Goal: Task Accomplishment & Management: Manage account settings

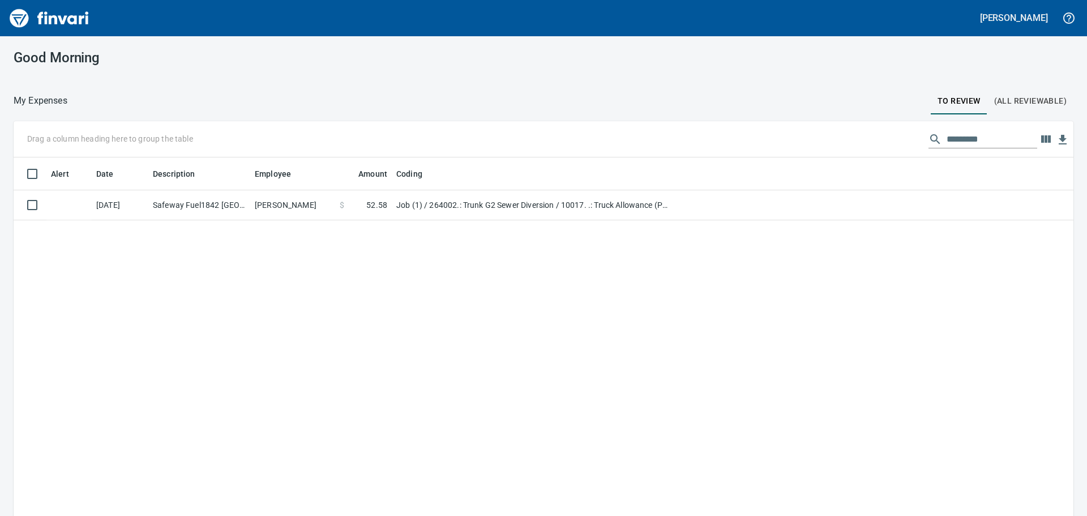
scroll to position [383, 1043]
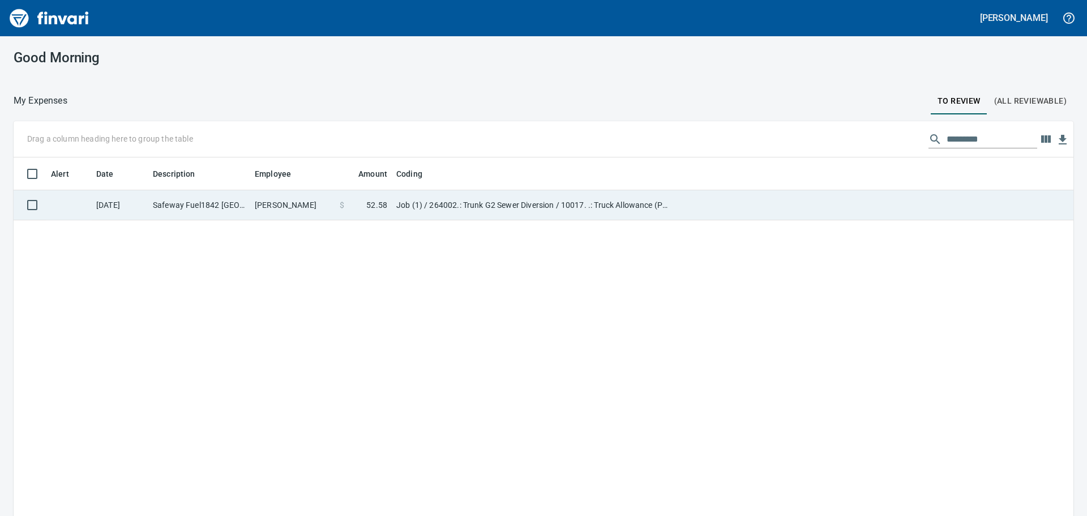
click at [228, 202] on td "Safeway Fuel1842 [GEOGRAPHIC_DATA] [GEOGRAPHIC_DATA]" at bounding box center [199, 205] width 102 height 30
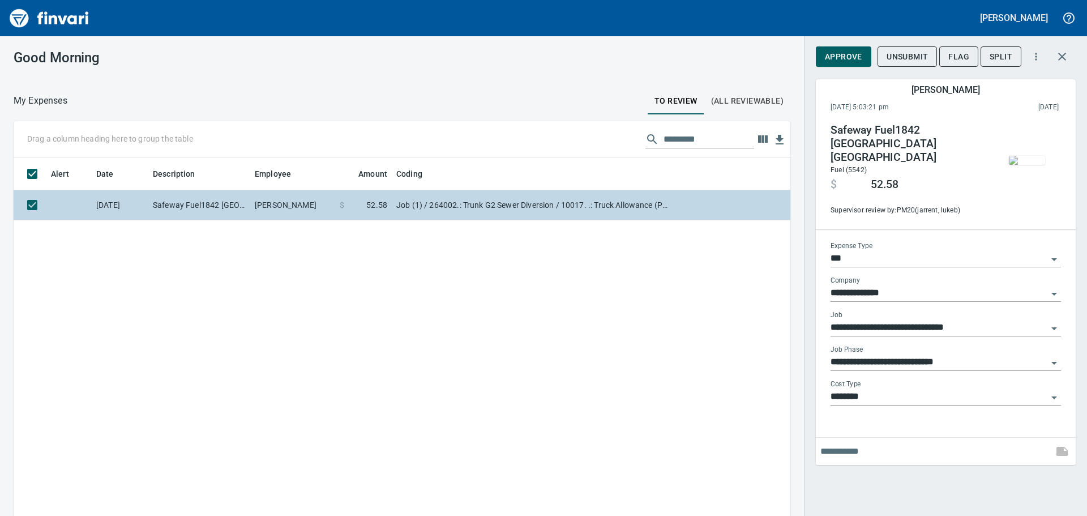
scroll to position [383, 760]
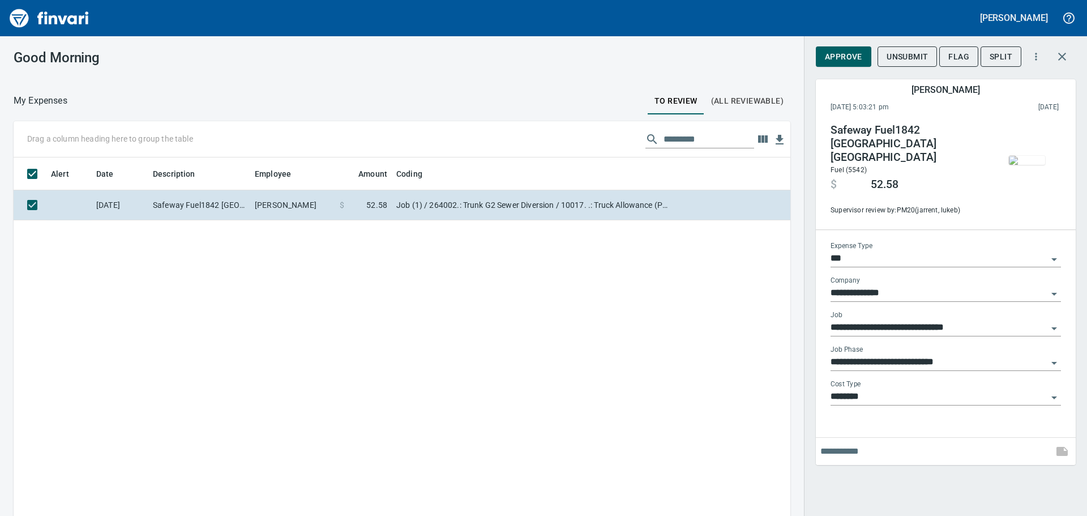
click at [1028, 164] on img "button" at bounding box center [1027, 160] width 36 height 9
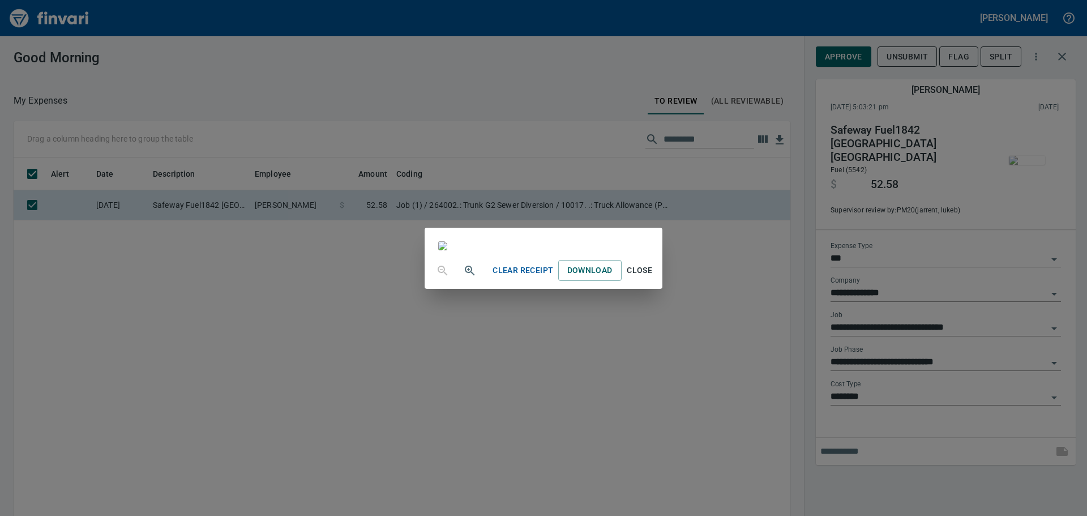
scroll to position [0, 0]
click at [658, 281] on button "Close" at bounding box center [640, 270] width 36 height 21
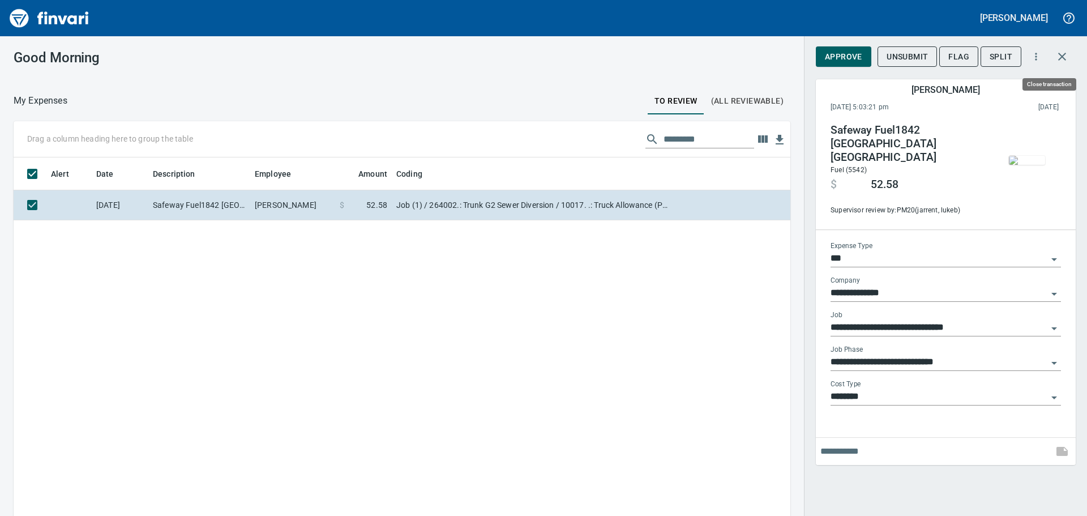
scroll to position [383, 760]
click at [1067, 55] on icon "button" at bounding box center [1063, 57] width 14 height 14
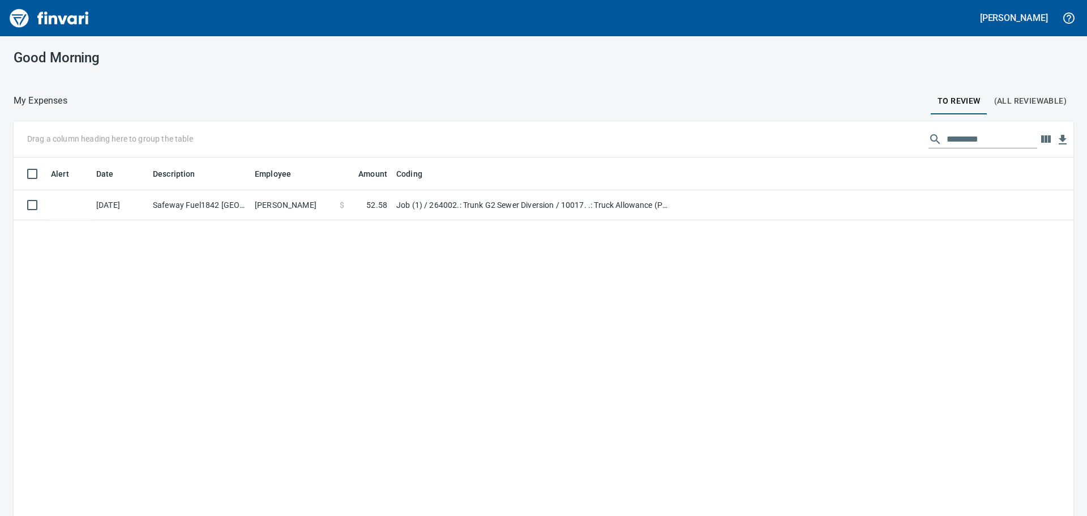
scroll to position [382, 1043]
